Goal: Task Accomplishment & Management: Manage account settings

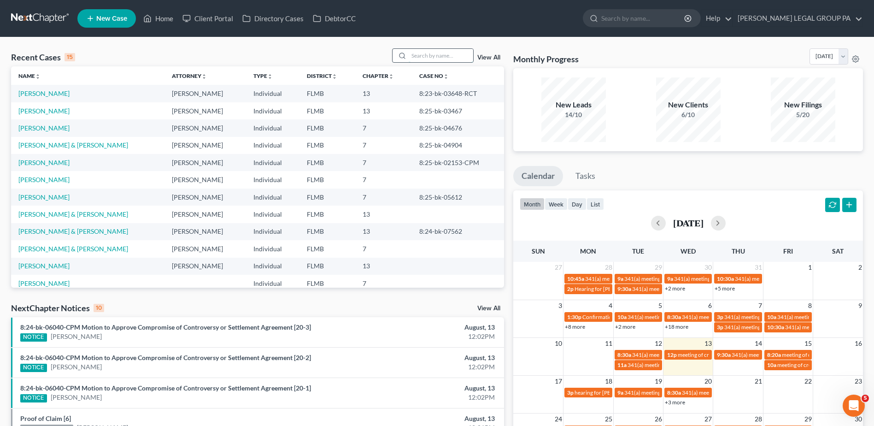
click at [412, 53] on input "search" at bounding box center [441, 55] width 65 height 13
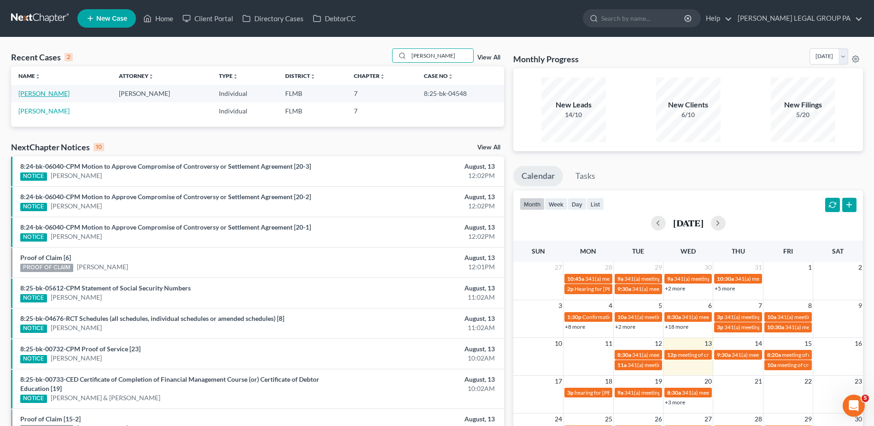
type input "fernand"
click at [64, 94] on link "Fernandez, Suharmy" at bounding box center [43, 93] width 51 height 8
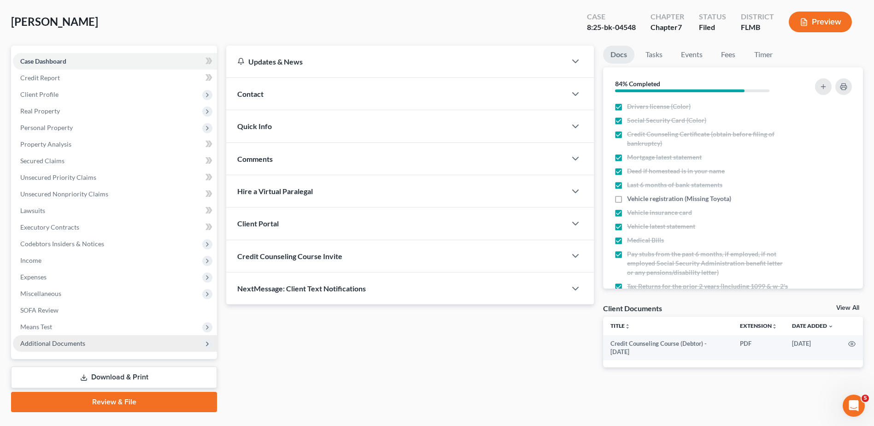
scroll to position [64, 0]
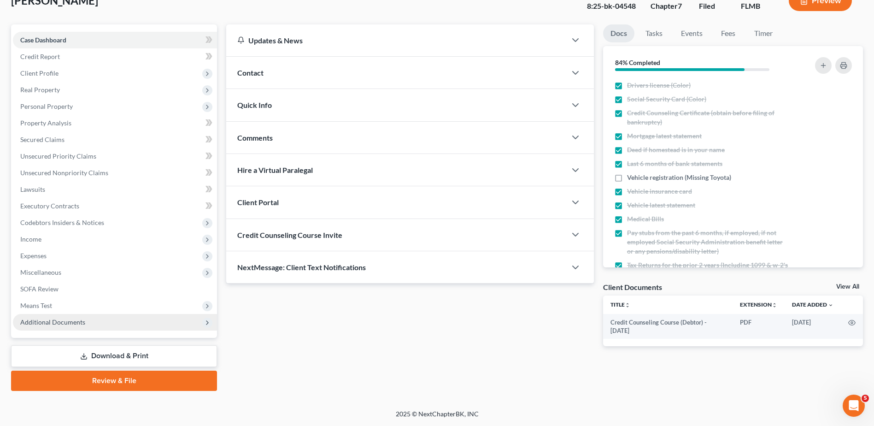
click at [100, 322] on span "Additional Documents" at bounding box center [115, 322] width 204 height 17
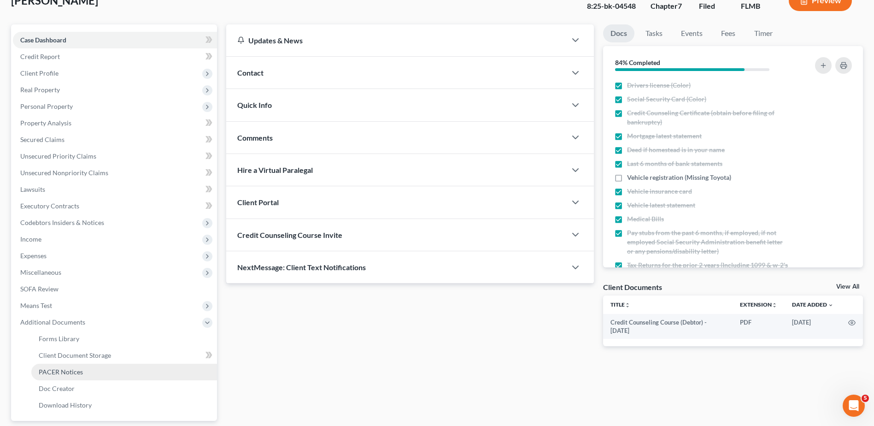
drag, startPoint x: 86, startPoint y: 367, endPoint x: 97, endPoint y: 368, distance: 10.6
click at [88, 368] on link "PACER Notices" at bounding box center [124, 372] width 186 height 17
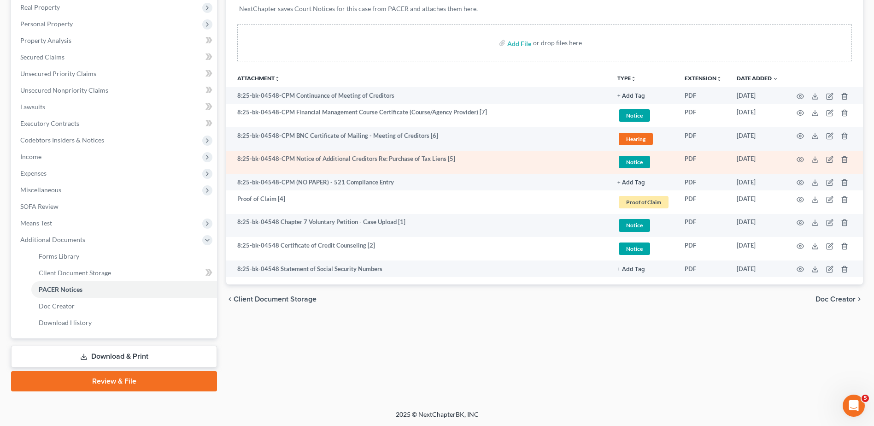
scroll to position [147, 0]
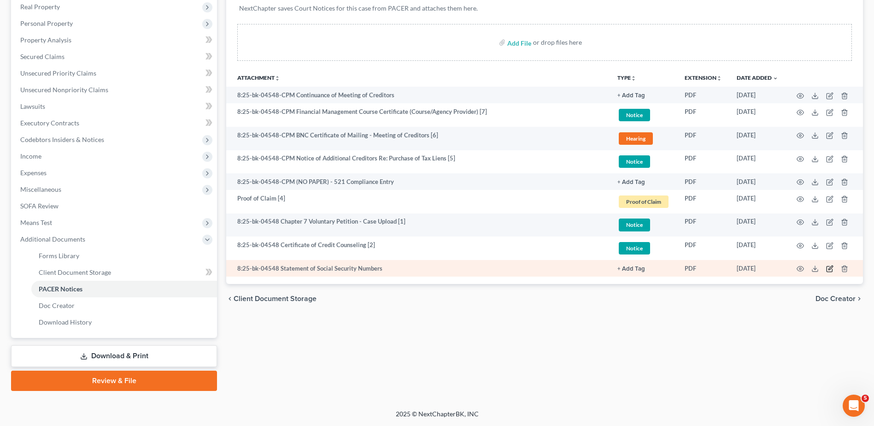
click at [830, 268] on icon "button" at bounding box center [829, 268] width 7 height 7
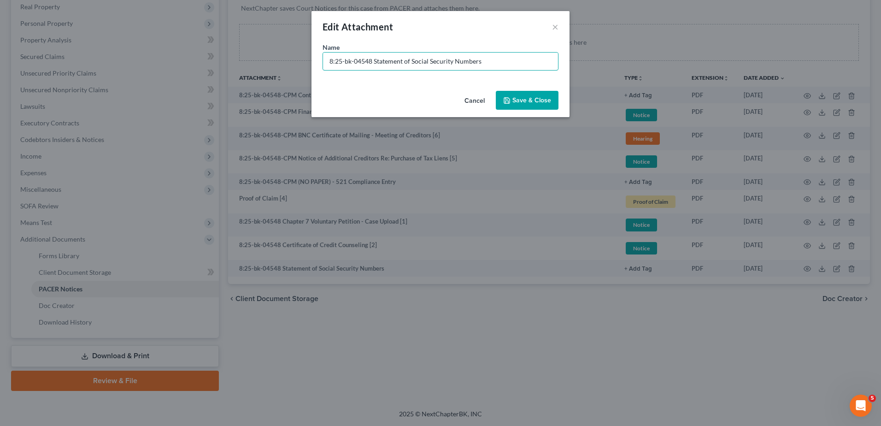
drag, startPoint x: 371, startPoint y: 61, endPoint x: 246, endPoint y: 66, distance: 125.5
click at [246, 66] on div "Edit Attachment × Name * 8:25-bk-04548 Statement of Social Security Numbers Can…" at bounding box center [440, 213] width 881 height 426
type input "Document [03] - Statement of Social Security Numbers"
click at [520, 98] on span "Save & Close" at bounding box center [531, 100] width 39 height 8
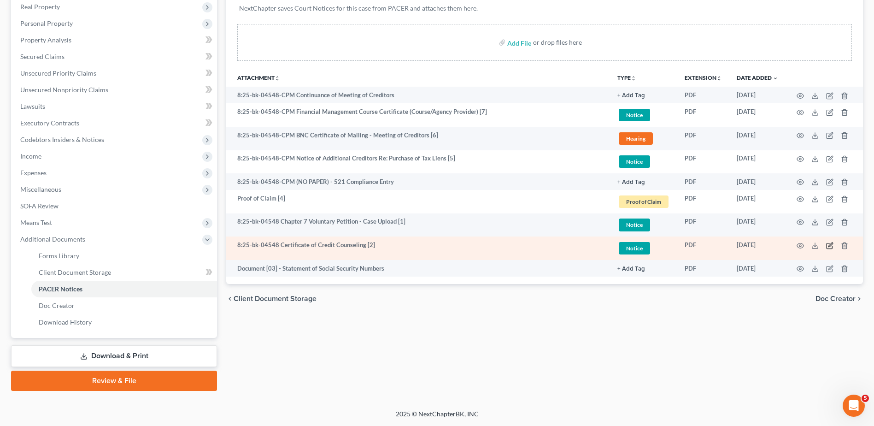
click at [830, 249] on icon "button" at bounding box center [829, 245] width 7 height 7
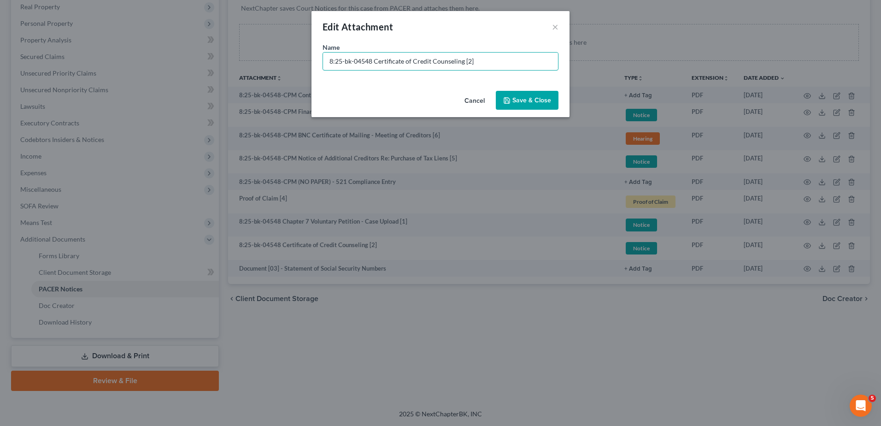
drag, startPoint x: 370, startPoint y: 62, endPoint x: 271, endPoint y: 66, distance: 99.2
click at [271, 66] on div "Edit Attachment × Name * 8:25-bk-04548 Certificate of Credit Counseling [2] Can…" at bounding box center [440, 213] width 881 height 426
paste input "Document [03] -"
type input "Document [02] - Certificate of Credit Counseling"
click at [526, 104] on span "Save & Close" at bounding box center [531, 100] width 39 height 8
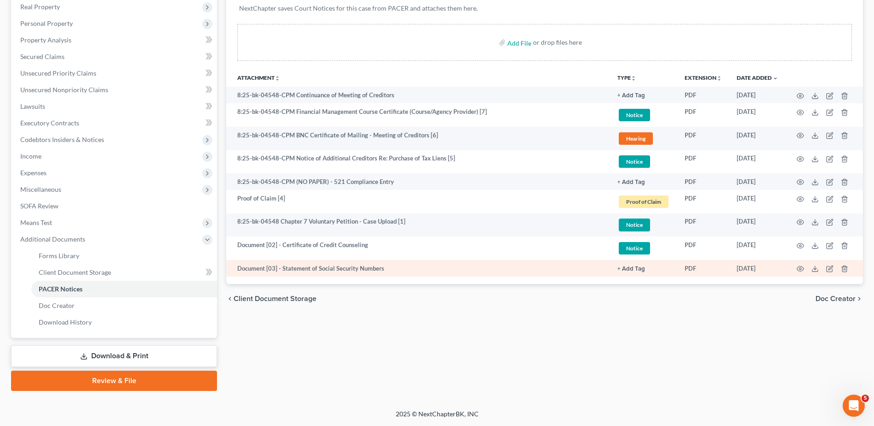
click at [630, 100] on link "+ Add Tag" at bounding box center [643, 95] width 53 height 9
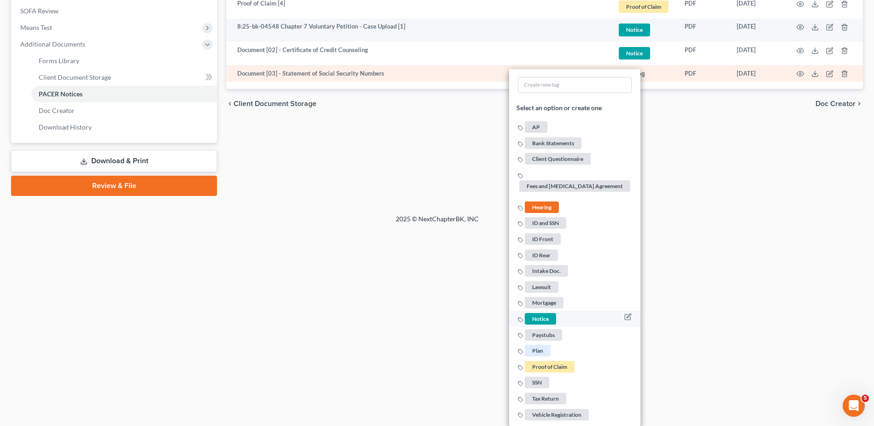
click at [545, 317] on span "Notice" at bounding box center [540, 318] width 31 height 12
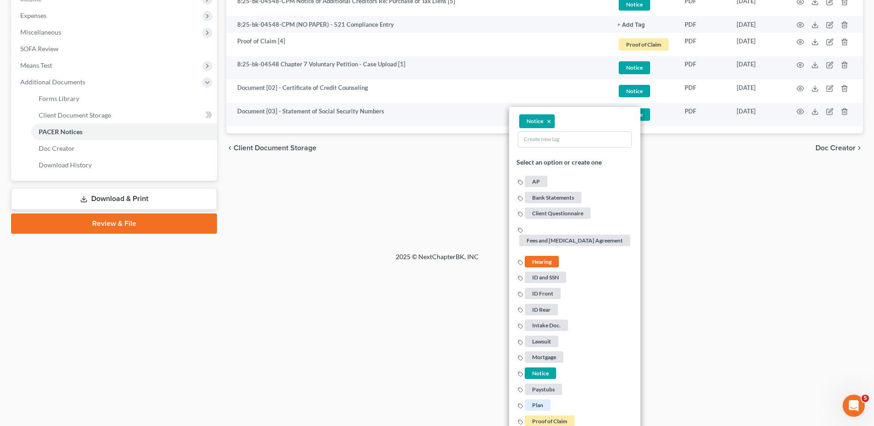
scroll to position [188, 0]
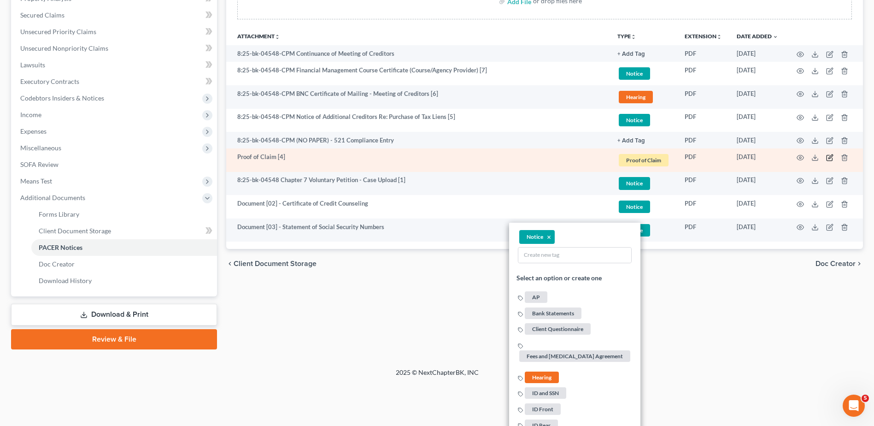
click at [832, 159] on icon "button" at bounding box center [829, 157] width 7 height 7
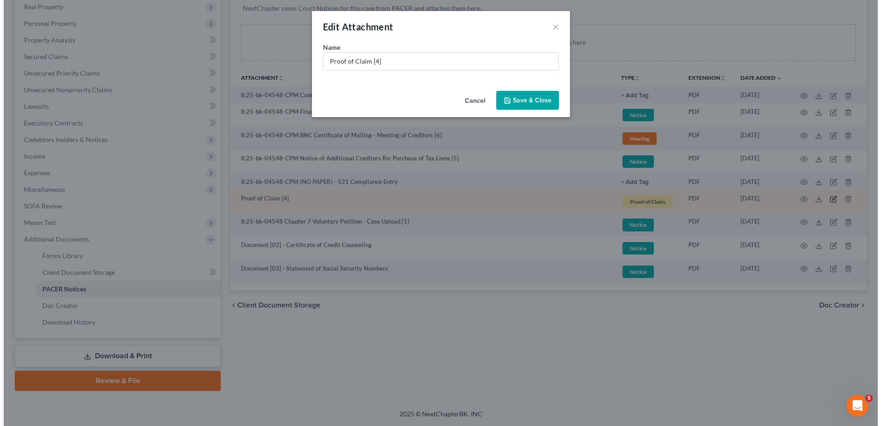
scroll to position [147, 0]
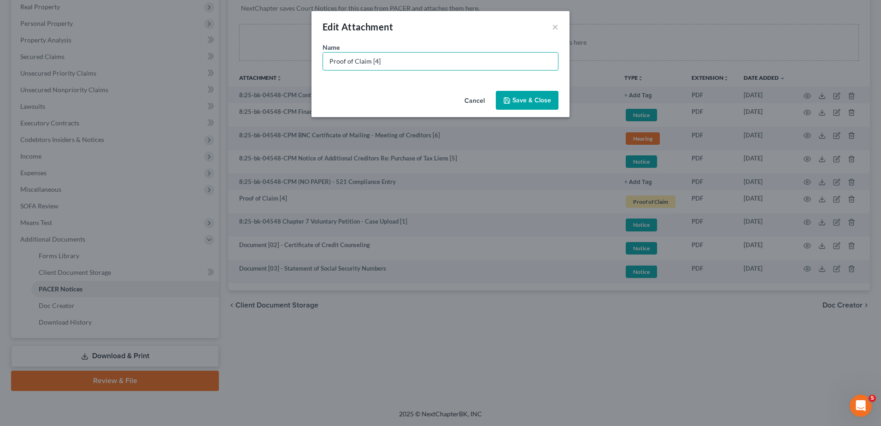
drag, startPoint x: 348, startPoint y: 60, endPoint x: 206, endPoint y: 60, distance: 142.4
click at [206, 60] on div "Edit Attachment × Name * Proof of Claim [4] Cancel Save & Close" at bounding box center [440, 213] width 881 height 426
paste input "Document [03] -"
click at [370, 62] on input "Document [03] -" at bounding box center [440, 62] width 235 height 18
click at [401, 65] on input "Document [04] -" at bounding box center [440, 62] width 235 height 18
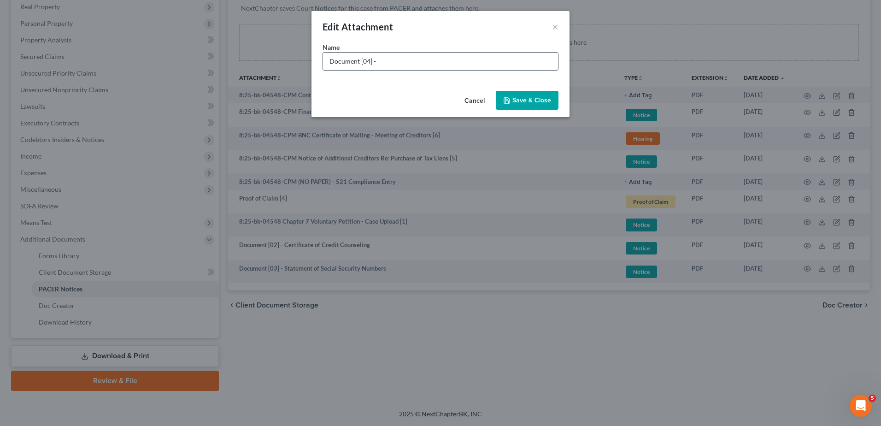
type input "Document [04] - Notice of Chapter 7 Bankruptcy Case"
click at [518, 94] on button "Save & Close" at bounding box center [527, 100] width 63 height 19
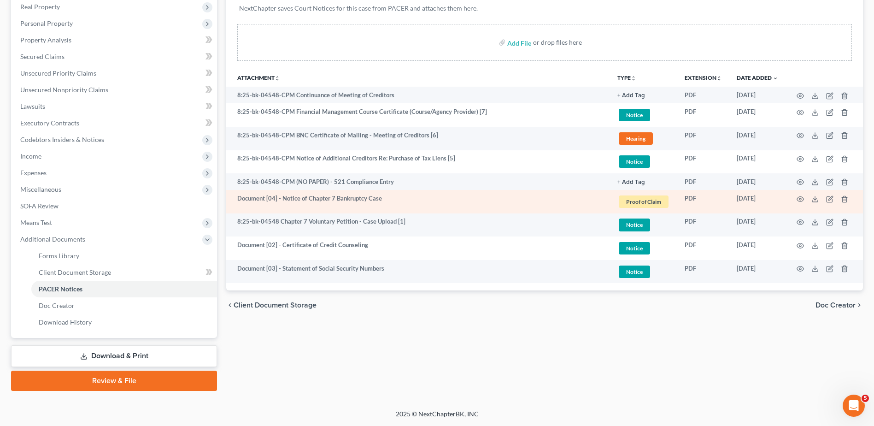
click at [643, 199] on span "Proof of Claim" at bounding box center [644, 201] width 50 height 12
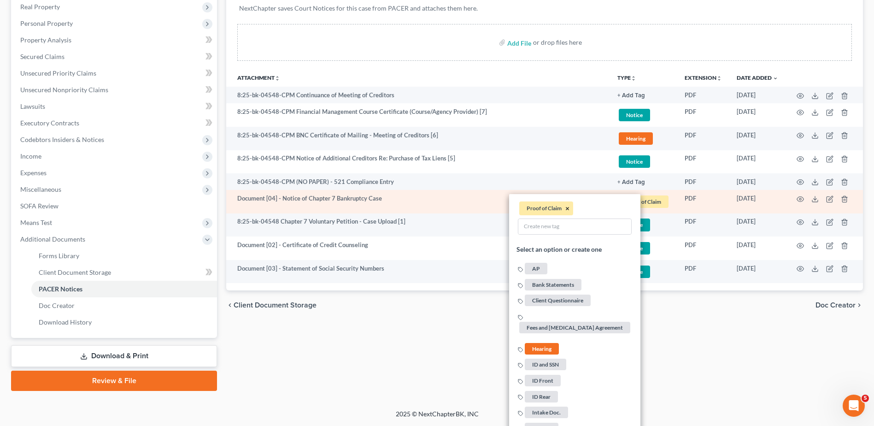
click at [567, 207] on button "×" at bounding box center [567, 209] width 4 height 8
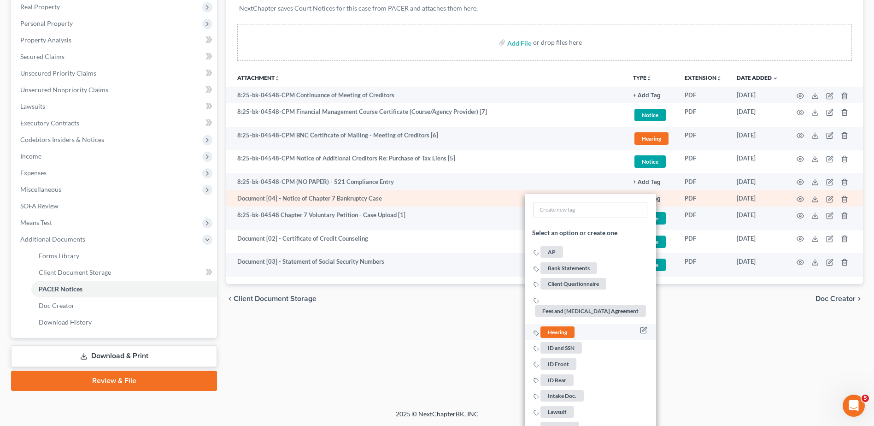
click at [569, 332] on span "Hearing" at bounding box center [558, 332] width 34 height 12
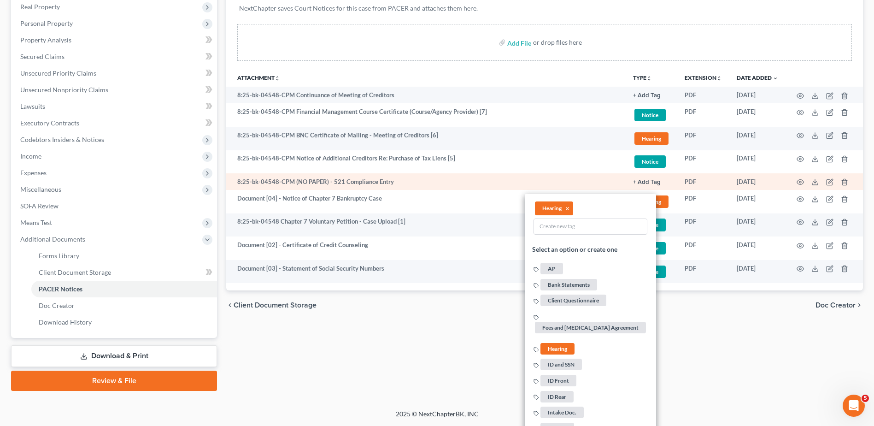
click at [647, 100] on link "+ Add Tag" at bounding box center [651, 95] width 37 height 9
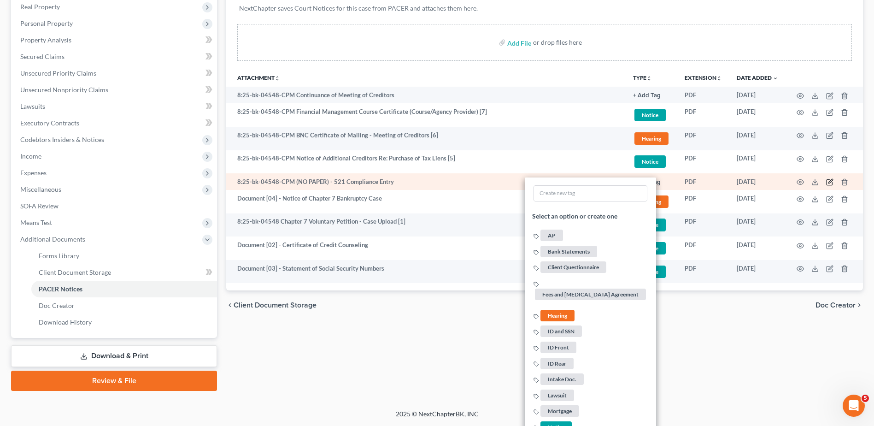
click at [828, 181] on icon "button" at bounding box center [829, 181] width 7 height 7
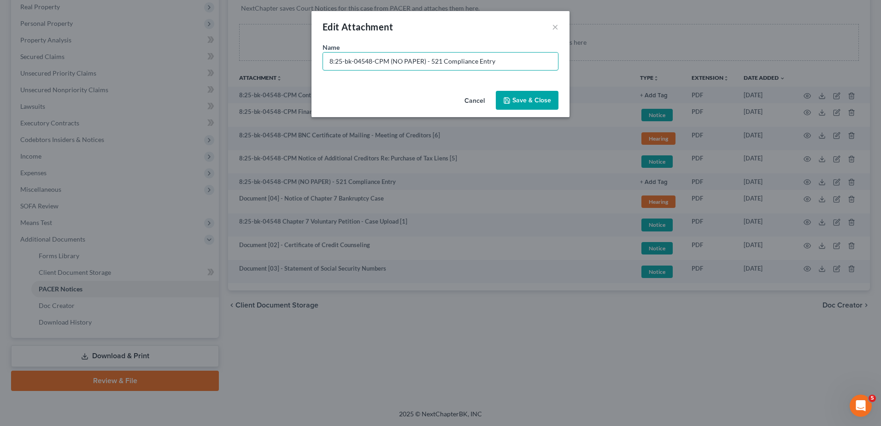
drag, startPoint x: 427, startPoint y: 62, endPoint x: 82, endPoint y: 72, distance: 345.3
click at [83, 72] on div "Edit Attachment × Name * 8:25-bk-04548-CPM (NO PAPER) - 521 Compliance Entry Ca…" at bounding box center [440, 213] width 881 height 426
drag, startPoint x: 343, startPoint y: 61, endPoint x: 352, endPoint y: 62, distance: 9.2
click at [352, 62] on input "No Ppaer [01] - 521 Compliance Entry" at bounding box center [440, 62] width 235 height 18
type input "No Paper [01] - 521 Compliance Entry"
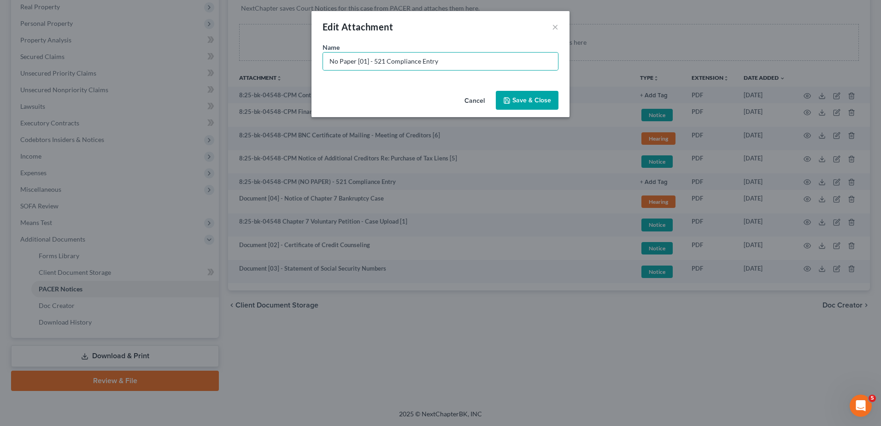
click at [525, 98] on span "Save & Close" at bounding box center [531, 100] width 39 height 8
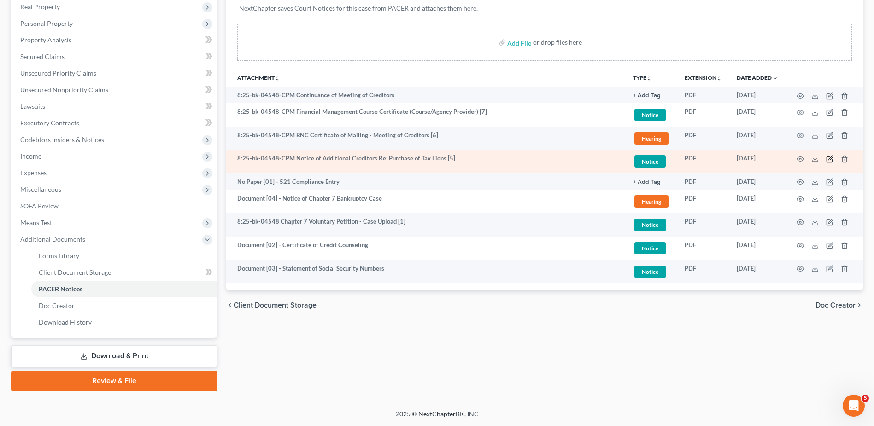
click at [829, 157] on icon "button" at bounding box center [830, 160] width 6 height 6
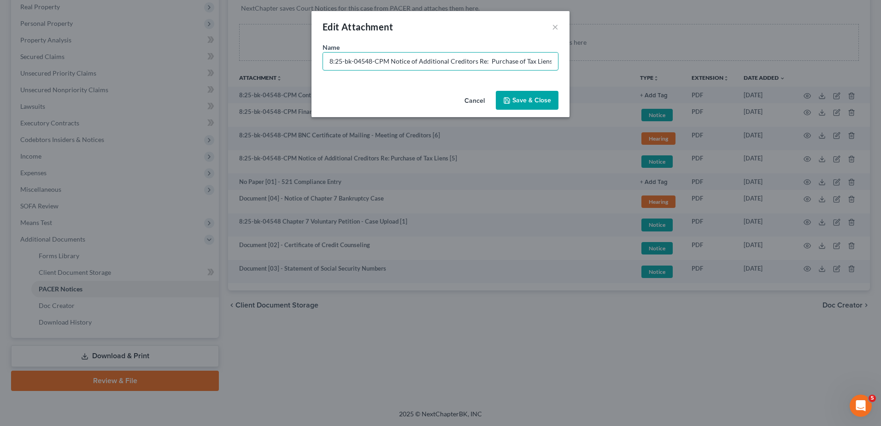
drag, startPoint x: 389, startPoint y: 57, endPoint x: 196, endPoint y: 68, distance: 193.0
click at [192, 68] on div "Edit Attachment × Name * 8:25-bk-04548-CPM Notice of Additional Creditors Re: P…" at bounding box center [440, 213] width 881 height 426
paste input "Document [03] -"
click at [369, 63] on input "Document [03] - Notice of Additional Creditors Re: Purchase of Tax Liens [5]" at bounding box center [440, 62] width 235 height 18
drag, startPoint x: 536, startPoint y: 61, endPoint x: 570, endPoint y: 65, distance: 33.9
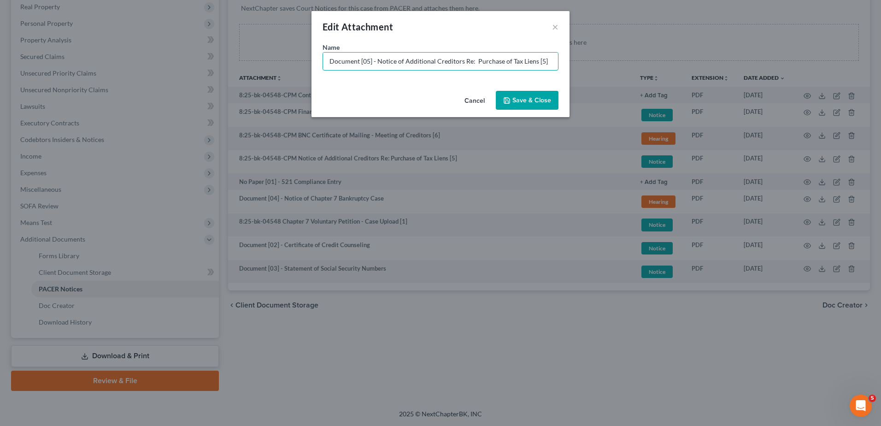
click at [563, 65] on div "Name * Document [05] - Notice of Additional Creditors Re: Purchase of Tax Liens…" at bounding box center [441, 64] width 258 height 45
type input "Document [05] - Notice of Additional Creditors Re: Purchase of Tax Liens"
click at [529, 93] on button "Save & Close" at bounding box center [527, 100] width 63 height 19
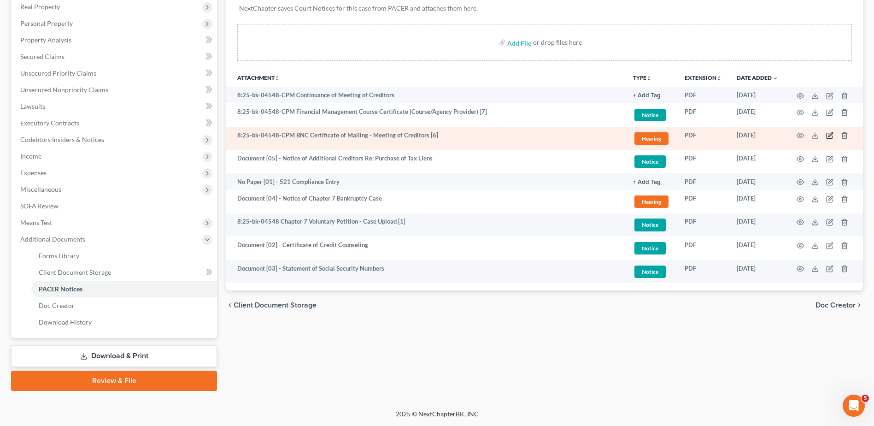
click at [832, 136] on icon "button" at bounding box center [829, 135] width 7 height 7
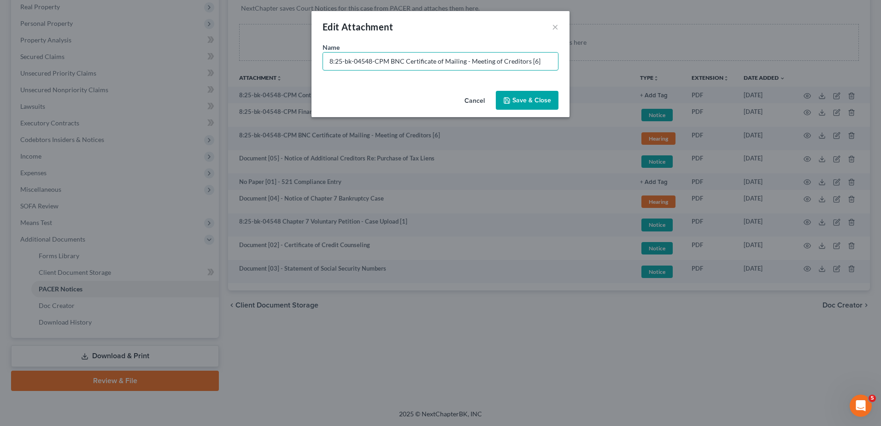
drag, startPoint x: 393, startPoint y: 61, endPoint x: 196, endPoint y: 65, distance: 196.8
click at [196, 65] on div "Edit Attachment × Name * 8:25-bk-04548-CPM BNC Certificate of Mailing - Meeting…" at bounding box center [440, 213] width 881 height 426
paste input "Document [03] -"
drag, startPoint x: 372, startPoint y: 62, endPoint x: 367, endPoint y: 62, distance: 5.1
click at [367, 62] on input "Document [03] -BNC Certificate of Mailing - Meeting of Creditors [6]" at bounding box center [440, 62] width 235 height 18
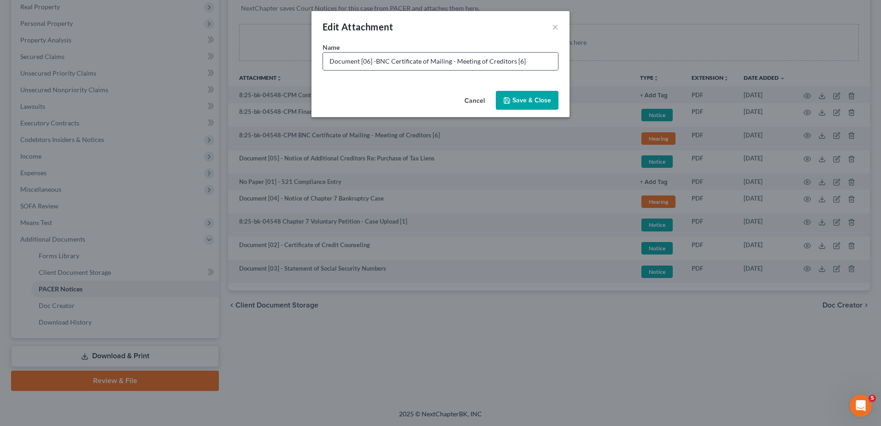
drag, startPoint x: 516, startPoint y: 60, endPoint x: 551, endPoint y: 61, distance: 35.5
click at [547, 61] on input "Document [06] -BNC Certificate of Mailing - Meeting of Creditors [6]" at bounding box center [440, 62] width 235 height 18
type input "Document [06] -BNC Certificate of Mailing - Meeting of Creditors"
click at [525, 100] on span "Save & Close" at bounding box center [531, 100] width 39 height 8
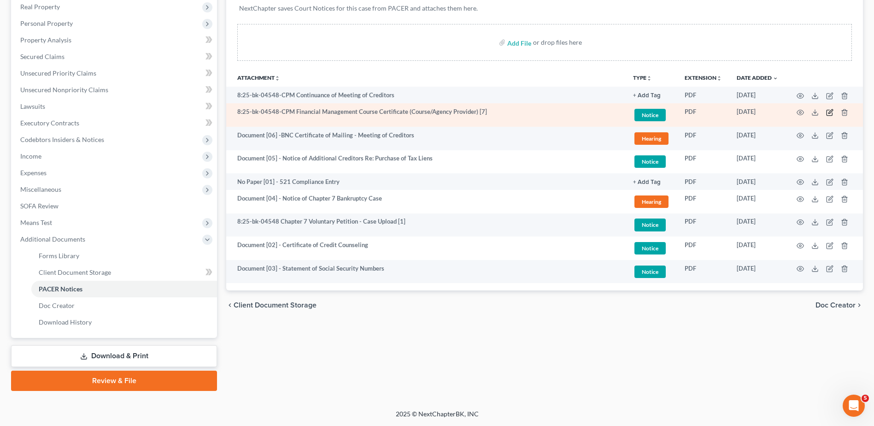
click at [831, 111] on icon "button" at bounding box center [831, 111] width 4 height 4
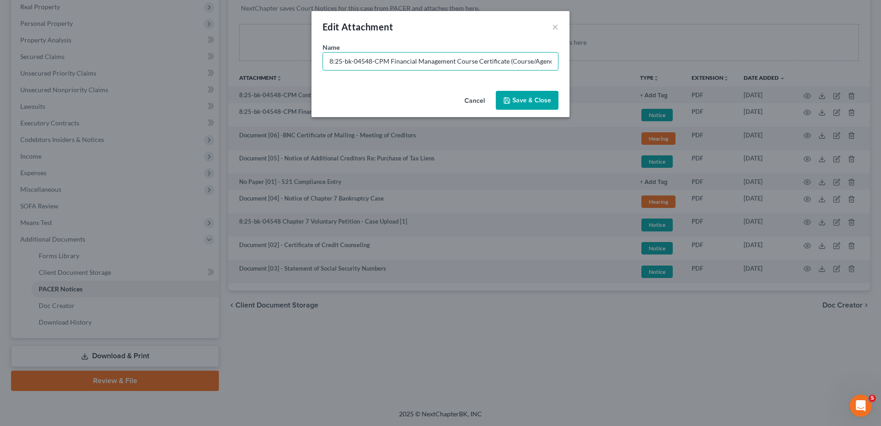
drag, startPoint x: 388, startPoint y: 61, endPoint x: 177, endPoint y: 64, distance: 210.6
click at [177, 64] on div "Edit Attachment × Name * 8:25-bk-04548-CPM Financial Management Course Certific…" at bounding box center [440, 213] width 881 height 426
paste input "Document [03] -"
click at [365, 58] on input "Document [03] - Financial Management Course Certificate (Course/Agency Provider…" at bounding box center [440, 62] width 235 height 18
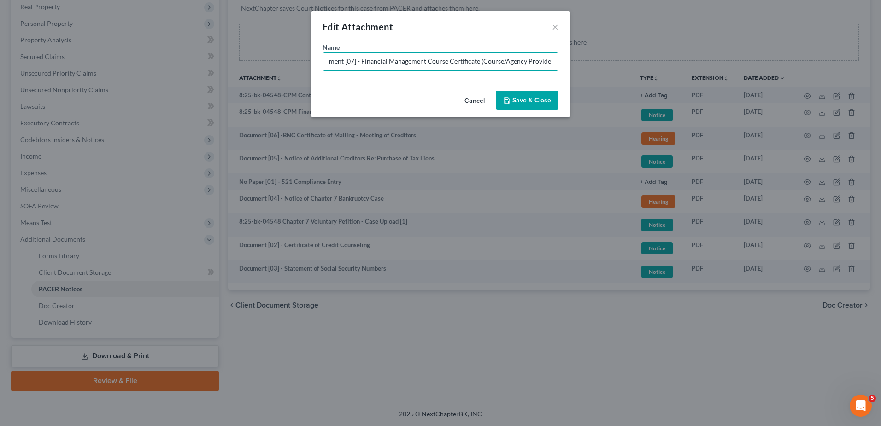
type input "Document [07] - Financial Management Course Certificate (Course/Agency Provider)"
drag, startPoint x: 523, startPoint y: 99, endPoint x: 537, endPoint y: 101, distance: 13.6
click at [524, 99] on span "Save & Close" at bounding box center [531, 100] width 39 height 8
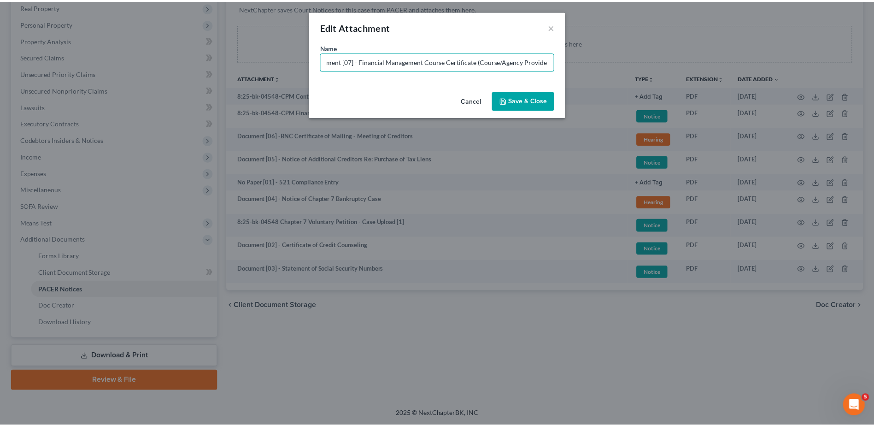
scroll to position [0, 0]
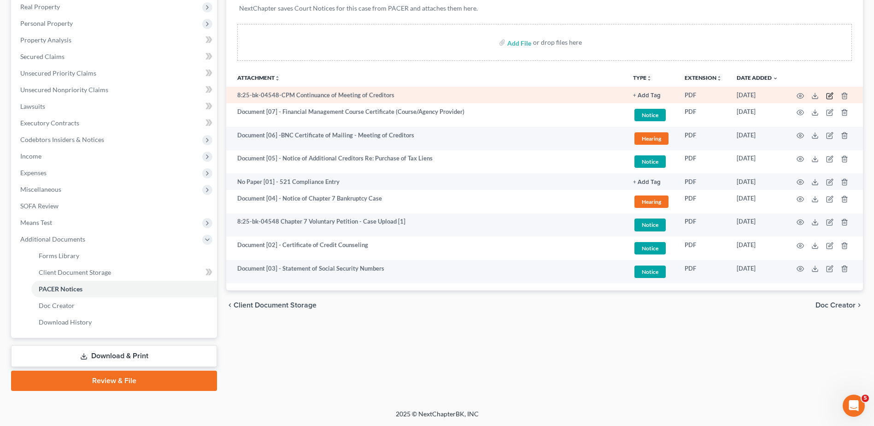
click at [829, 95] on icon "button" at bounding box center [831, 95] width 4 height 4
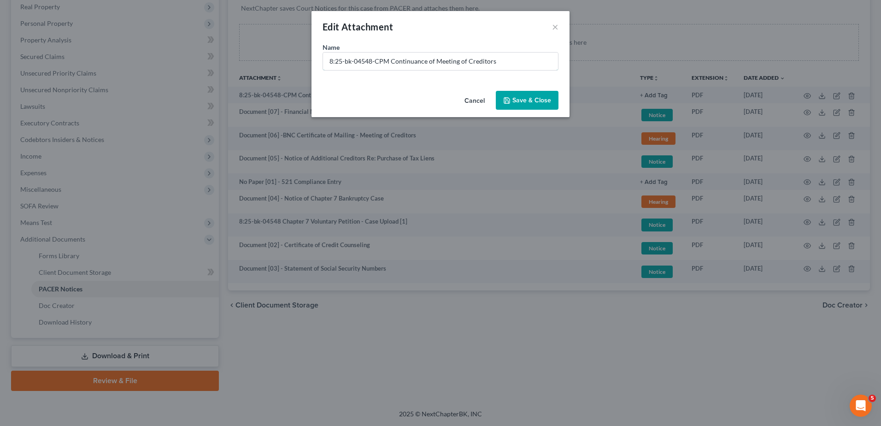
drag, startPoint x: 390, startPoint y: 57, endPoint x: 222, endPoint y: 75, distance: 169.2
click at [222, 75] on div "Edit Attachment × Name * 8:25-bk-04548-CPM Continuance of Meeting of Creditors …" at bounding box center [440, 213] width 881 height 426
type input "No Paper [02] - Continuance of Meeting of Creditors"
click at [537, 96] on span "Save & Close" at bounding box center [531, 100] width 39 height 8
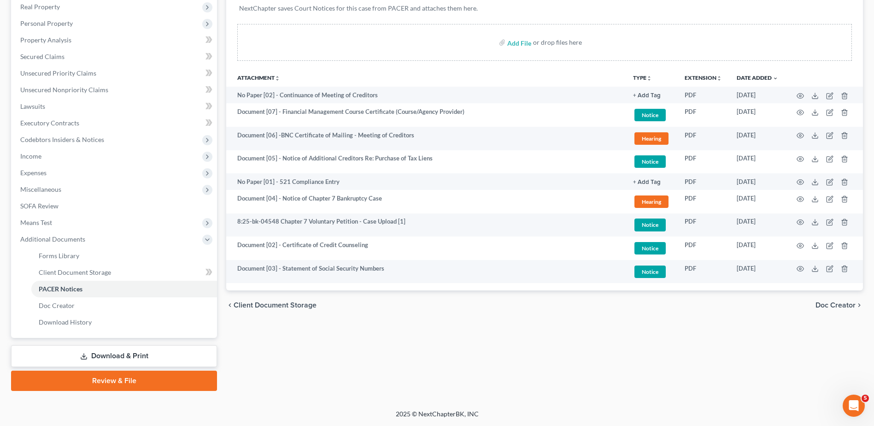
click at [315, 343] on div "Forms Library Client Document Storage PACER Notices Doc Creator Download Histor…" at bounding box center [545, 165] width 646 height 449
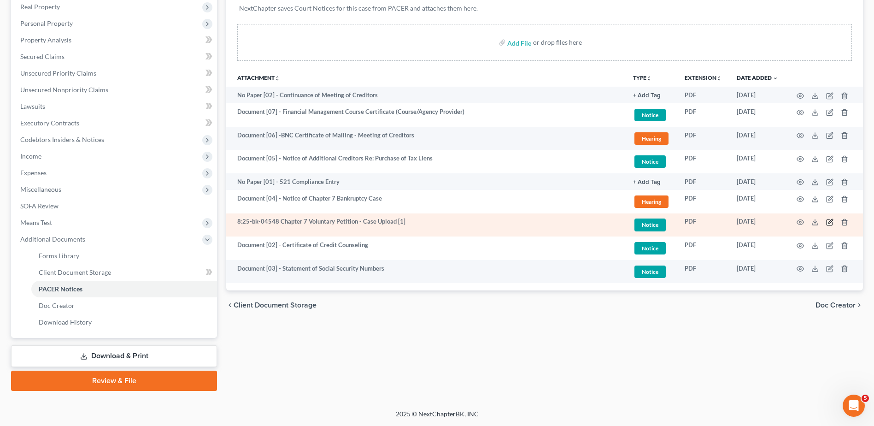
click at [829, 223] on icon "button" at bounding box center [831, 221] width 4 height 4
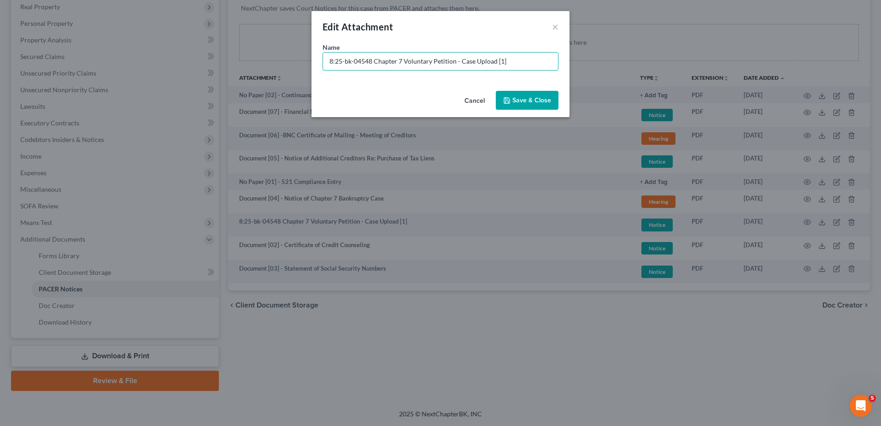
drag, startPoint x: 374, startPoint y: 59, endPoint x: 0, endPoint y: 65, distance: 373.8
click at [0, 70] on html "Home New Case Client Portal Directory Cases DebtorCC WELLER LEGAL GROUP PA kcas…" at bounding box center [440, 139] width 881 height 573
paste input "Document [03] -"
click at [367, 60] on input "Document [03] - Chapter 7 Voluntary Petition - Case Upload [1]" at bounding box center [440, 62] width 235 height 18
type input "Document [01] - Chapter 7 Voluntary Petition"
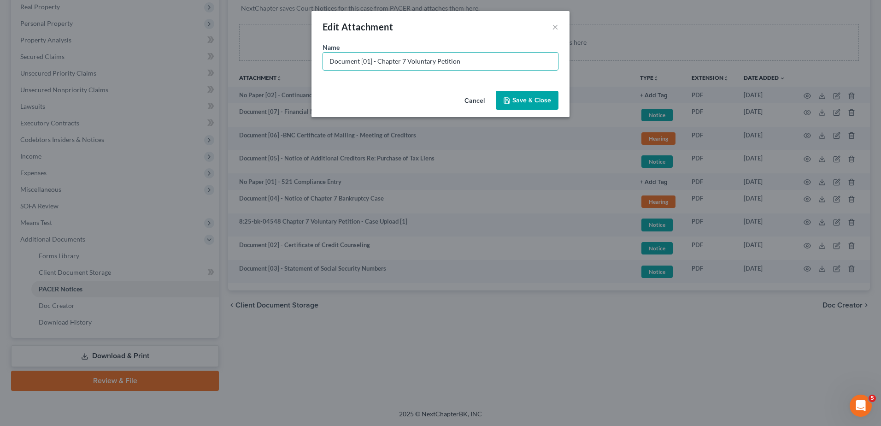
click at [522, 103] on span "Save & Close" at bounding box center [531, 100] width 39 height 8
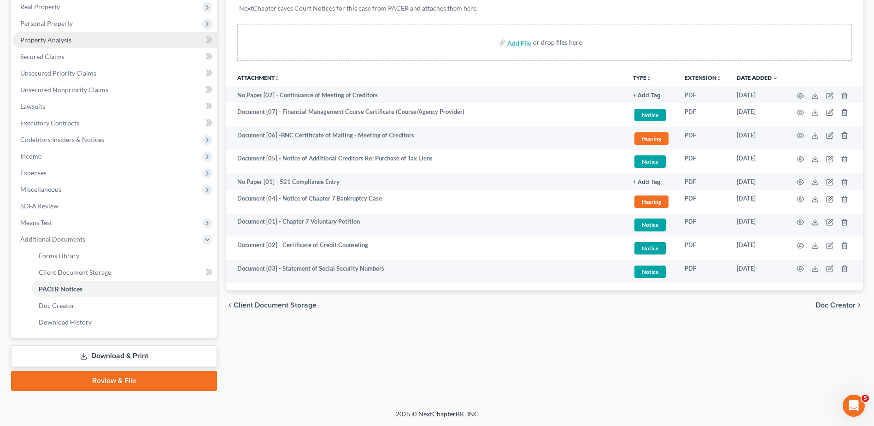
click at [90, 41] on link "Property Analysis" at bounding box center [115, 40] width 204 height 17
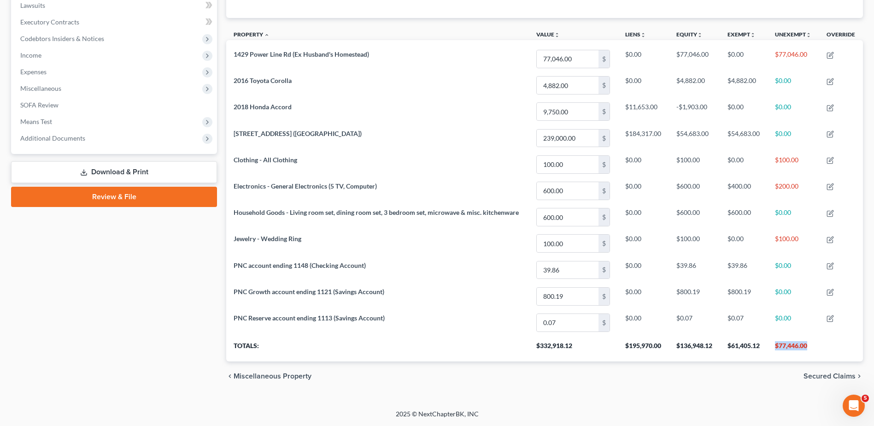
drag, startPoint x: 812, startPoint y: 344, endPoint x: 775, endPoint y: 344, distance: 37.8
click at [775, 344] on th "$77,446.00" at bounding box center [794, 348] width 52 height 26
copy th "$77,446.00"
click at [113, 121] on span "Means Test" at bounding box center [115, 121] width 204 height 17
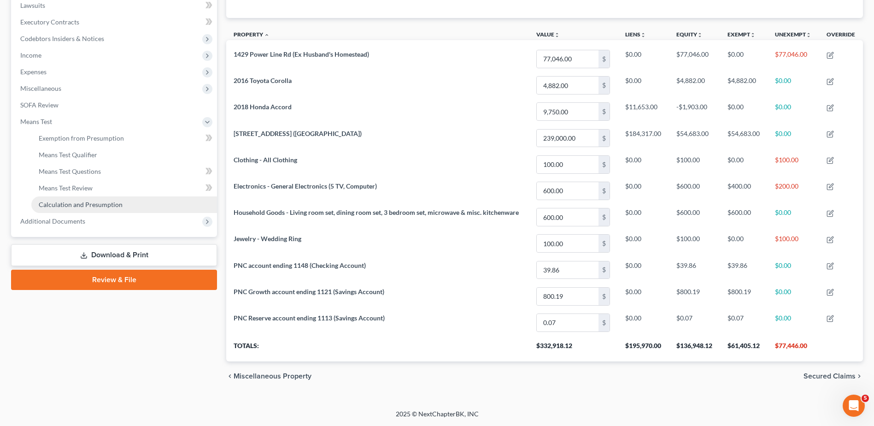
click at [90, 200] on span "Calculation and Presumption" at bounding box center [81, 204] width 84 height 8
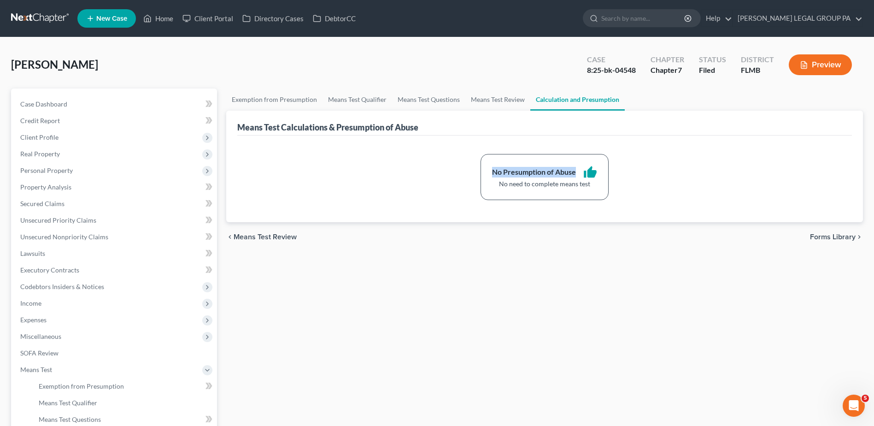
drag, startPoint x: 493, startPoint y: 170, endPoint x: 576, endPoint y: 168, distance: 83.4
click at [576, 168] on div "No Presumption of Abuse" at bounding box center [534, 172] width 84 height 11
drag, startPoint x: 576, startPoint y: 168, endPoint x: 566, endPoint y: 168, distance: 10.1
copy div "No Presumption of Abuse"
